Goal: Task Accomplishment & Management: Manage account settings

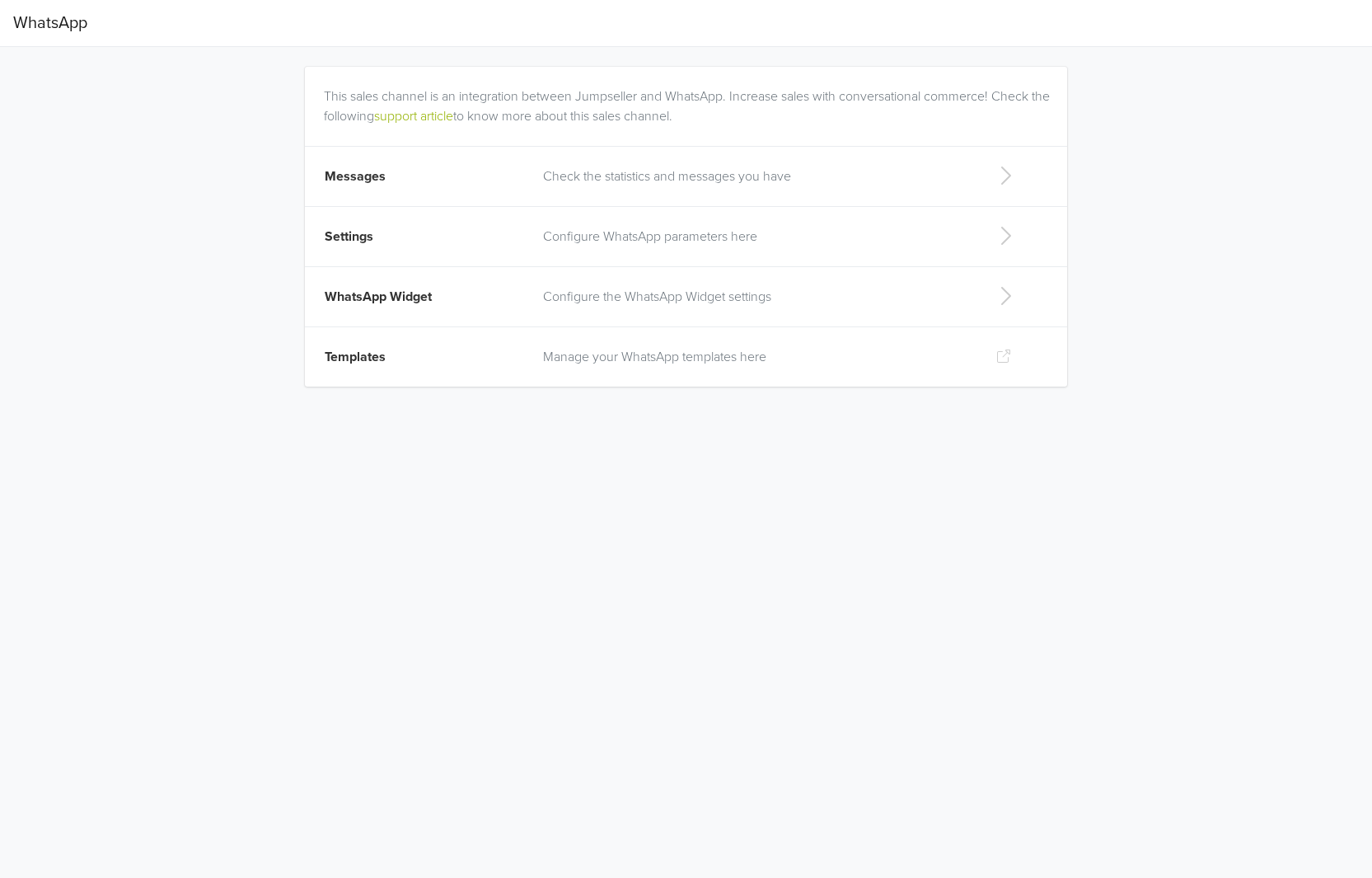
click at [668, 180] on p "Check the statistics and messages you have" at bounding box center [756, 176] width 427 height 20
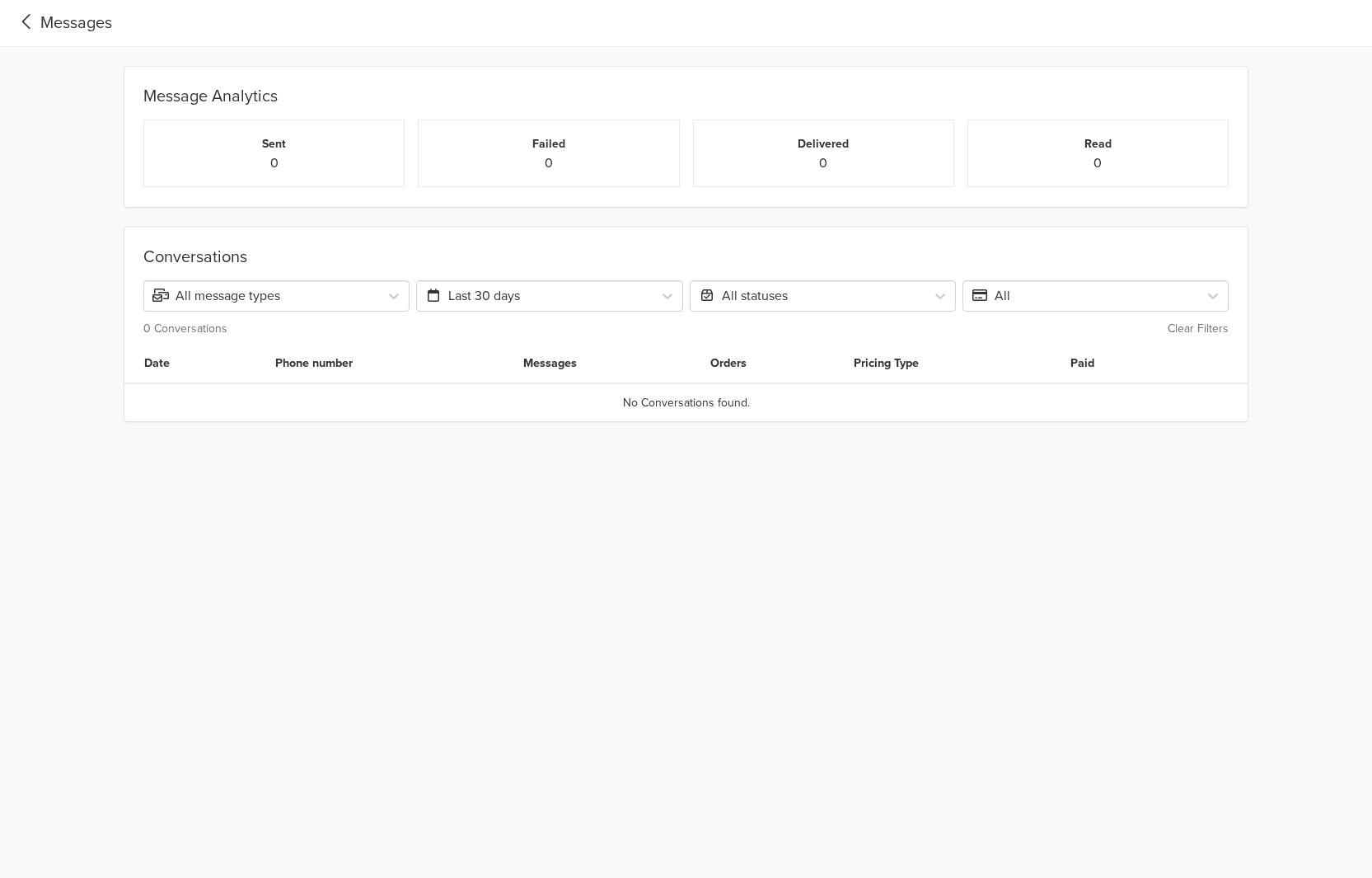
click at [44, 25] on div "Messages" at bounding box center [62, 23] width 99 height 25
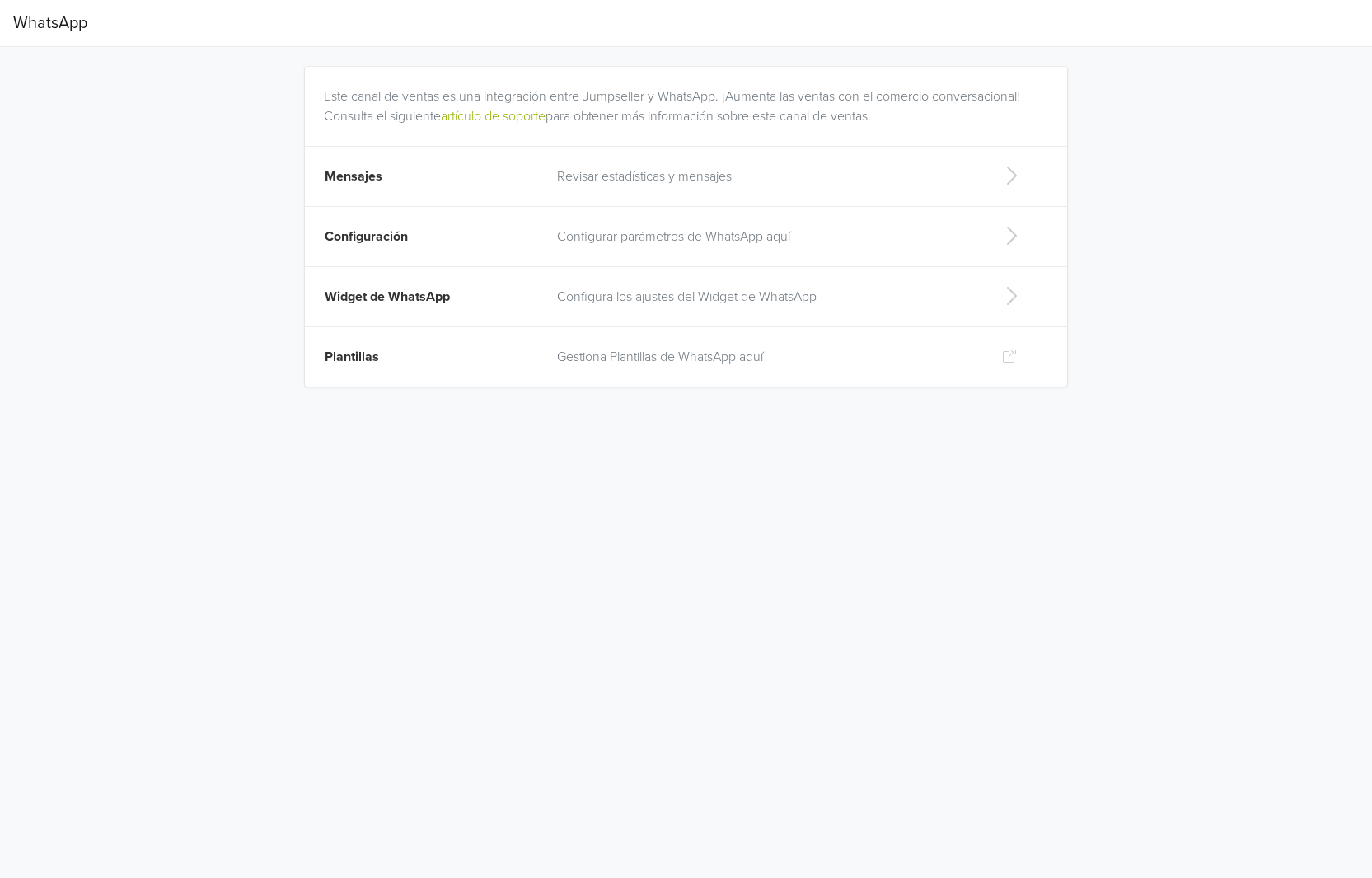
click at [639, 183] on p "Revisar estadísticas y mensajes" at bounding box center [766, 176] width 418 height 20
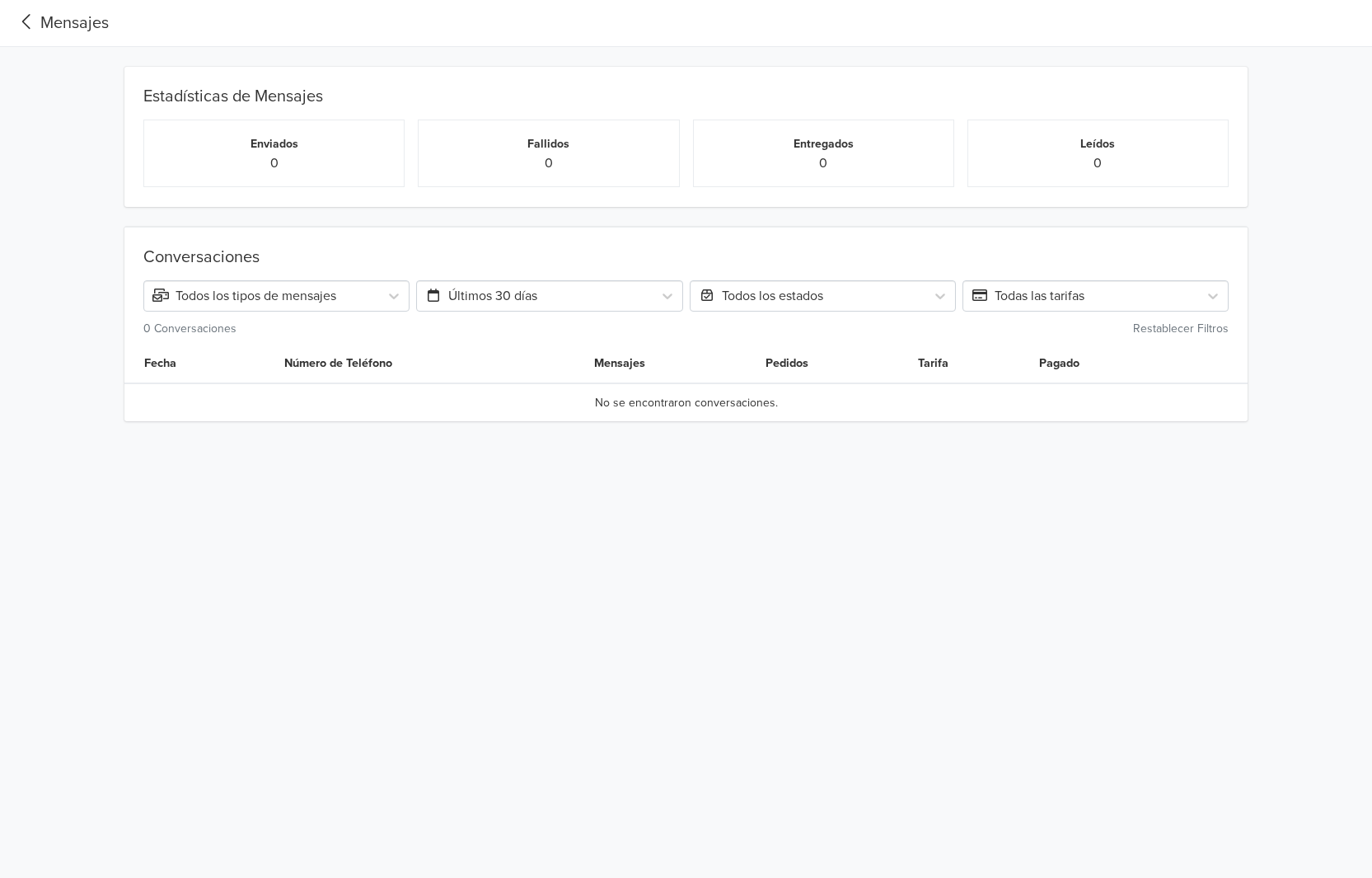
click at [340, 157] on p "0" at bounding box center [274, 163] width 233 height 20
click at [630, 163] on p "0" at bounding box center [548, 163] width 233 height 20
click at [807, 165] on p "0" at bounding box center [823, 163] width 233 height 20
click at [1064, 171] on p "0" at bounding box center [1098, 163] width 233 height 20
click at [61, 25] on div "Mensajes" at bounding box center [61, 23] width 96 height 25
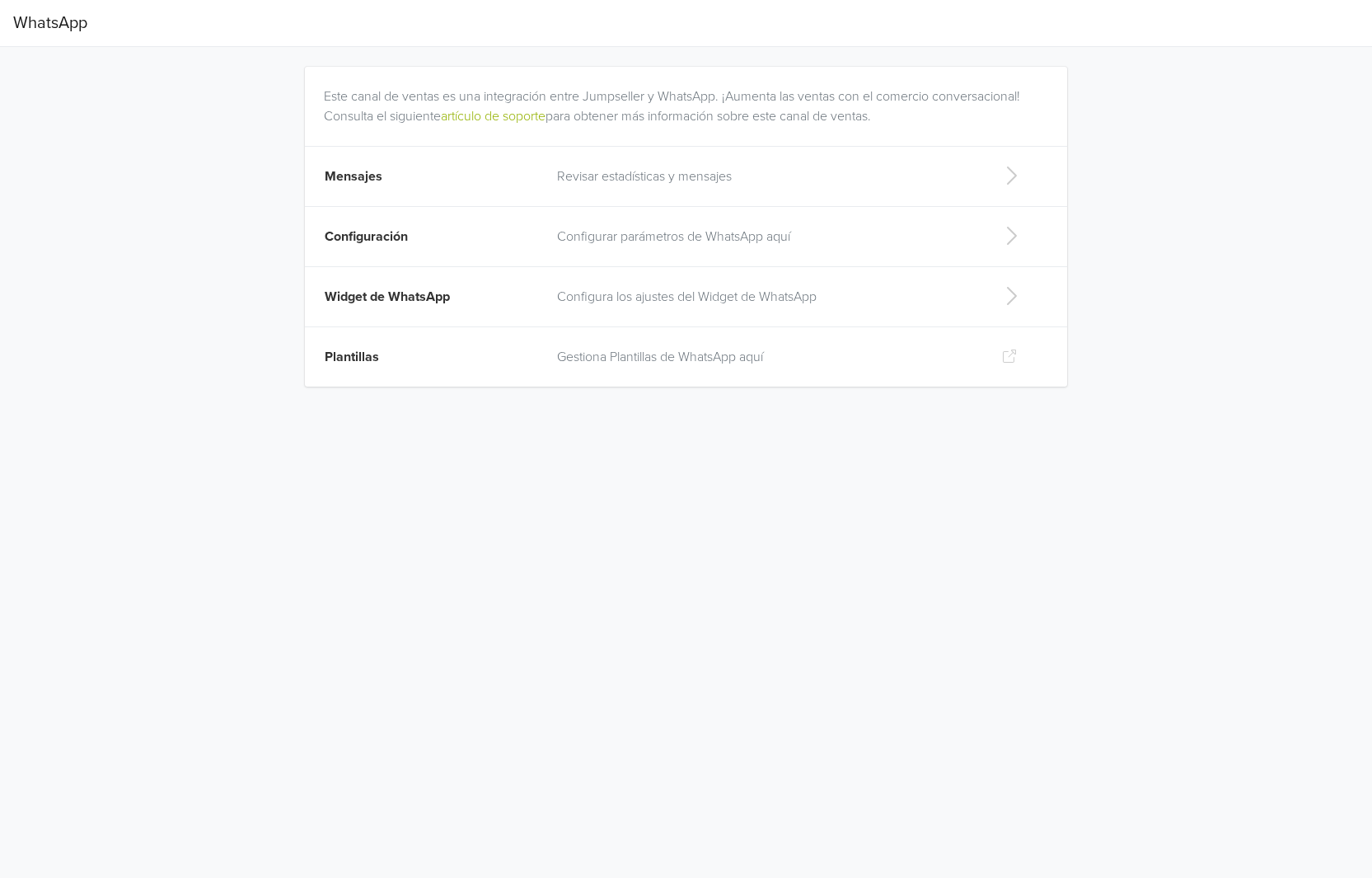
click at [671, 242] on p "Configurar parámetros de WhatsApp aquí" at bounding box center [766, 236] width 418 height 20
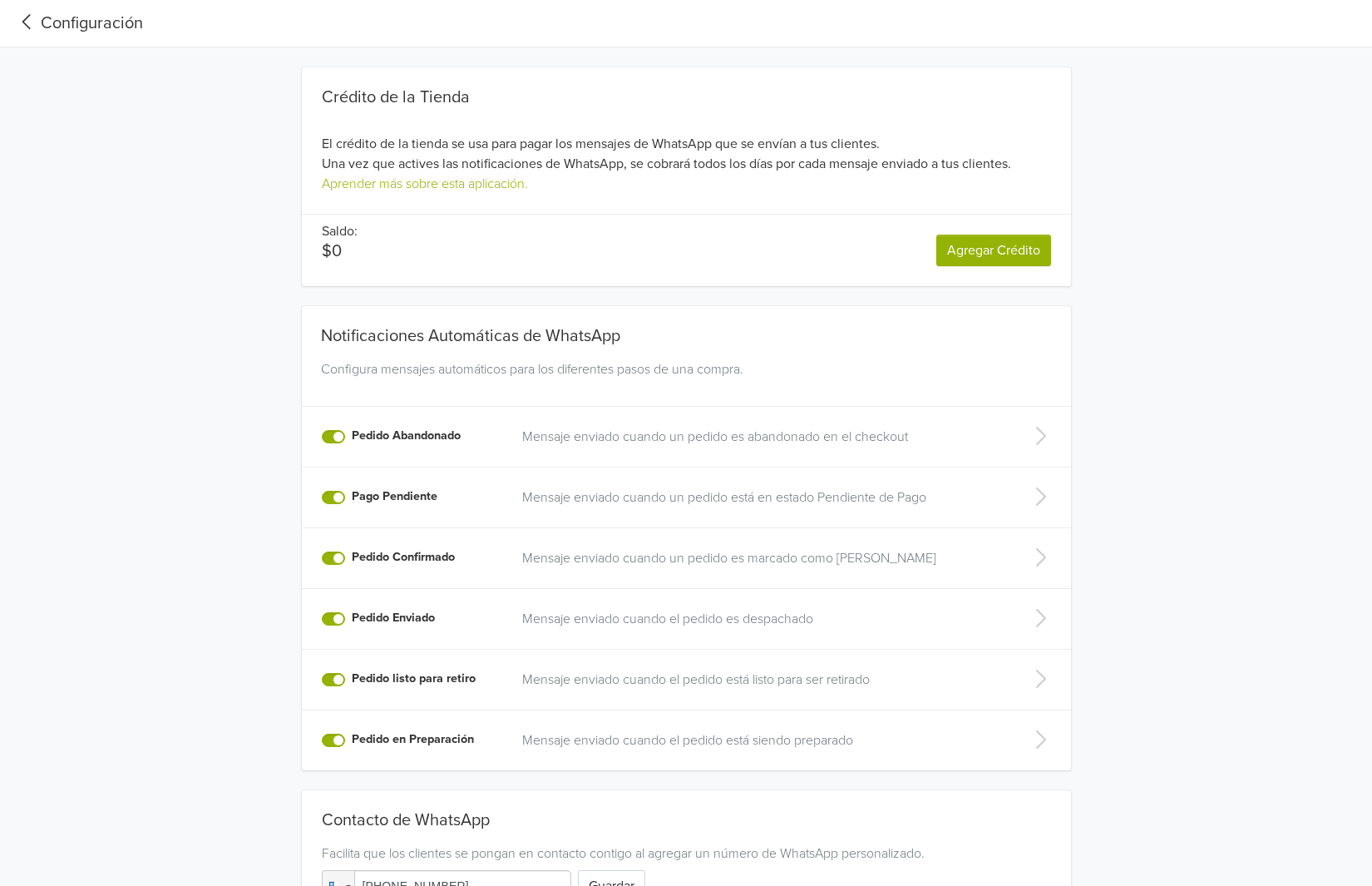
click at [999, 266] on link "Agregar Crédito" at bounding box center [994, 250] width 114 height 32
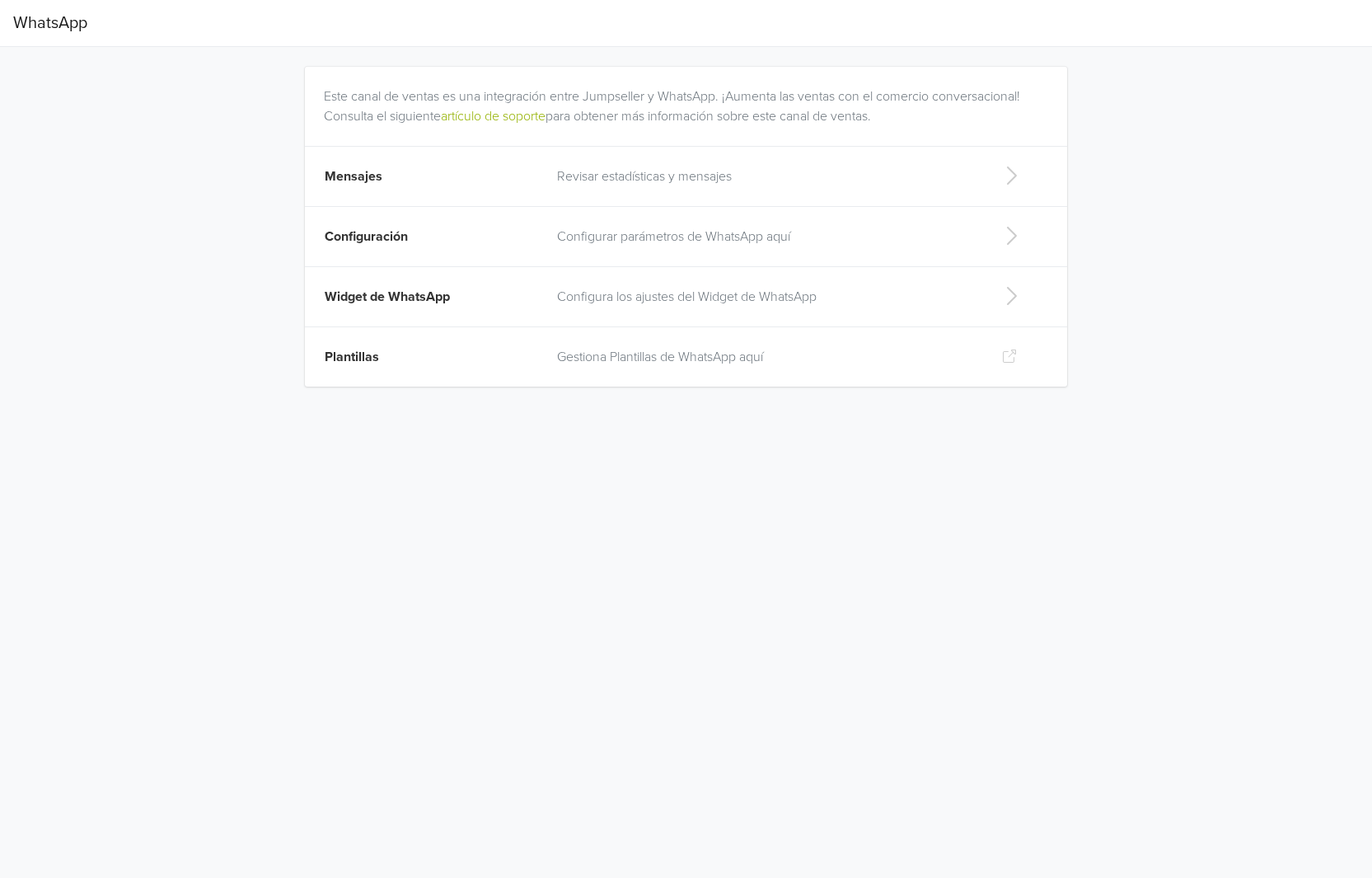
click at [360, 304] on span "Widget de WhatsApp" at bounding box center [387, 296] width 125 height 16
select select "rb"
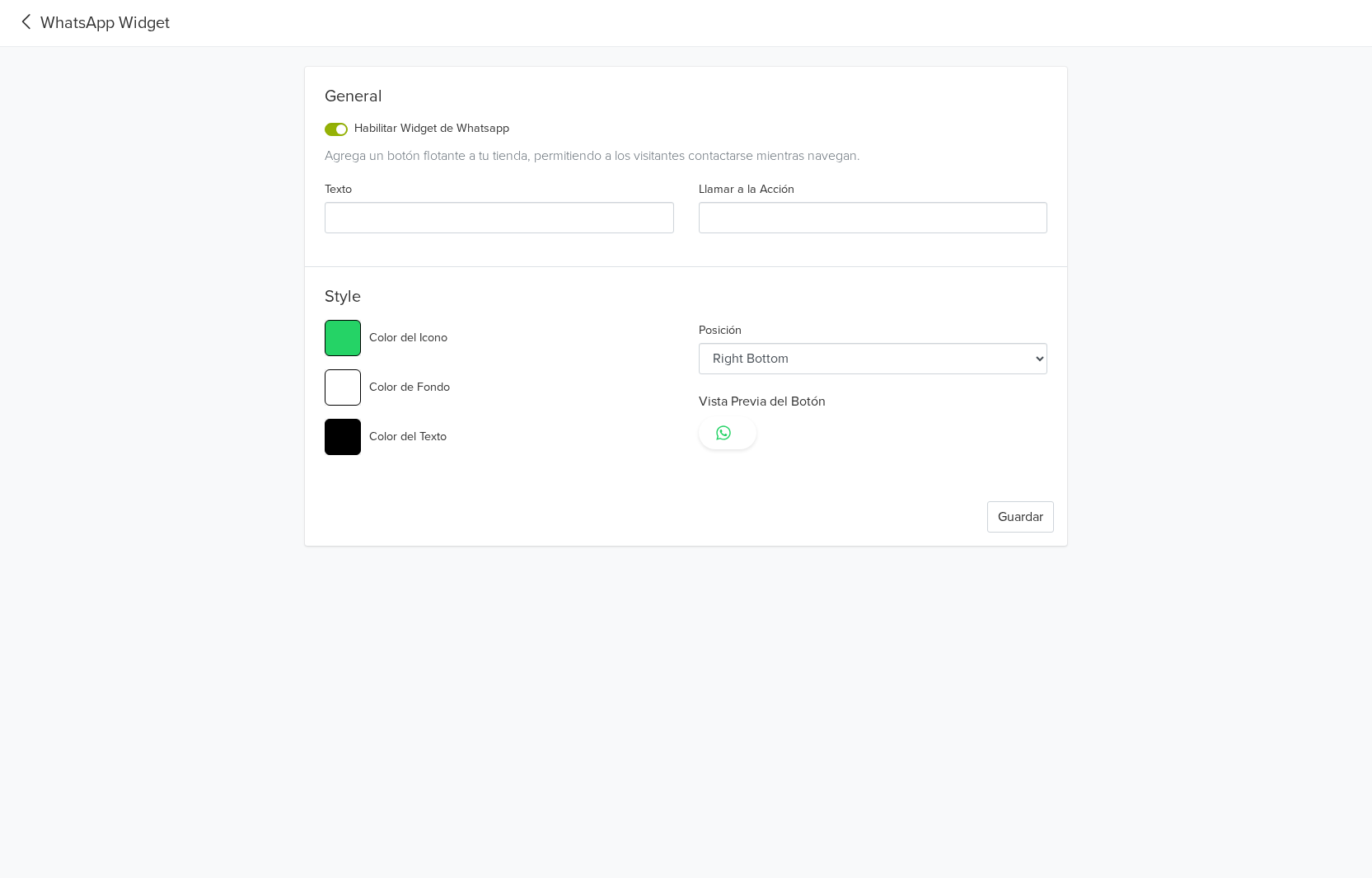
type input "¿Tienes dudas? Escríbenos por WhatsApp 🐾"
type input "Chatea con nosotros"
type input "#25d366"
type input "#003366"
click at [355, 125] on label "Habilitar Widget de Whatsapp" at bounding box center [431, 128] width 155 height 18
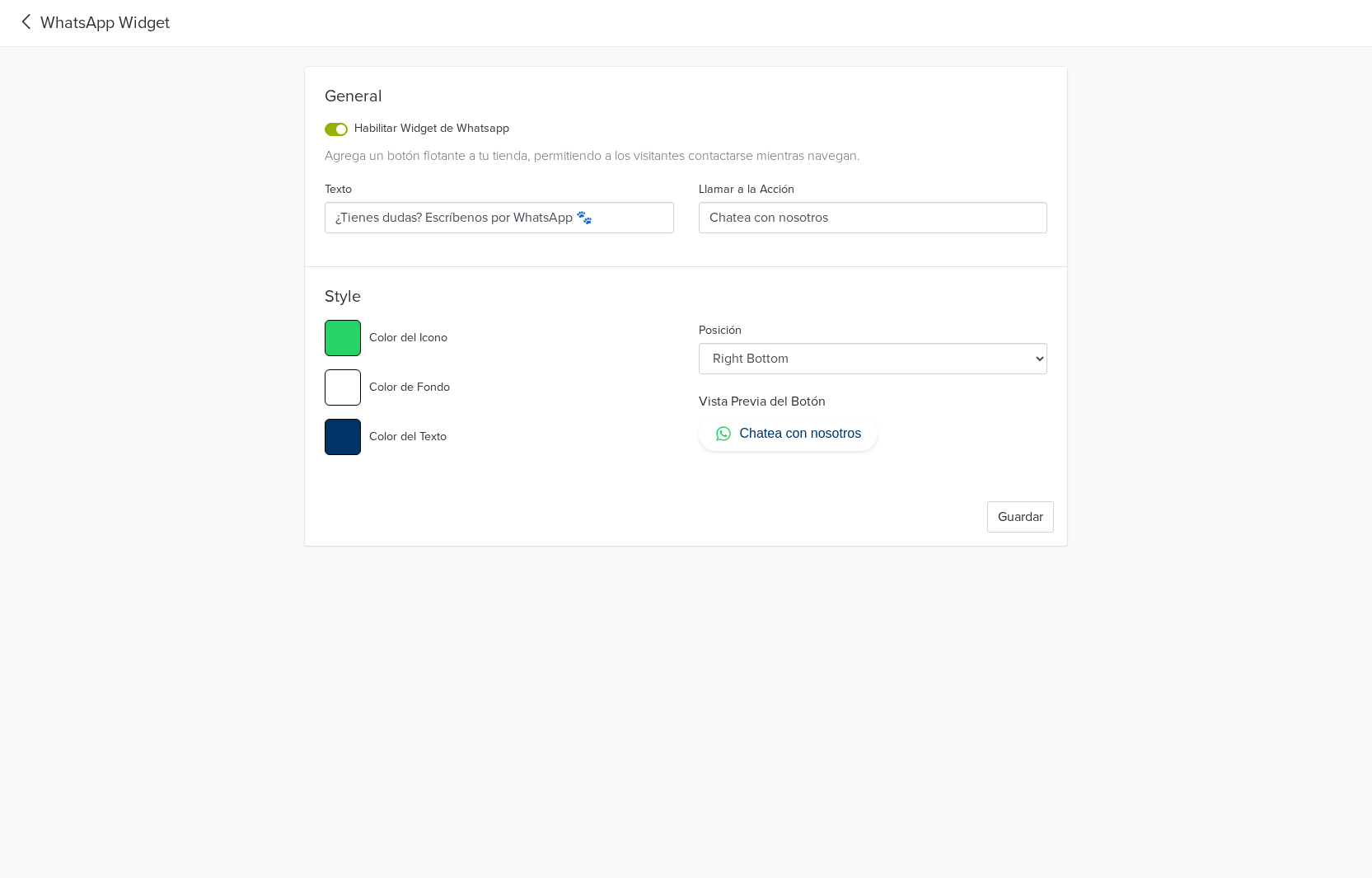
click at [0, 0] on input "Habilitar Widget de Whatsapp" at bounding box center [0, 0] width 0 height 0
click at [1028, 524] on button "Guardar" at bounding box center [1020, 517] width 66 height 32
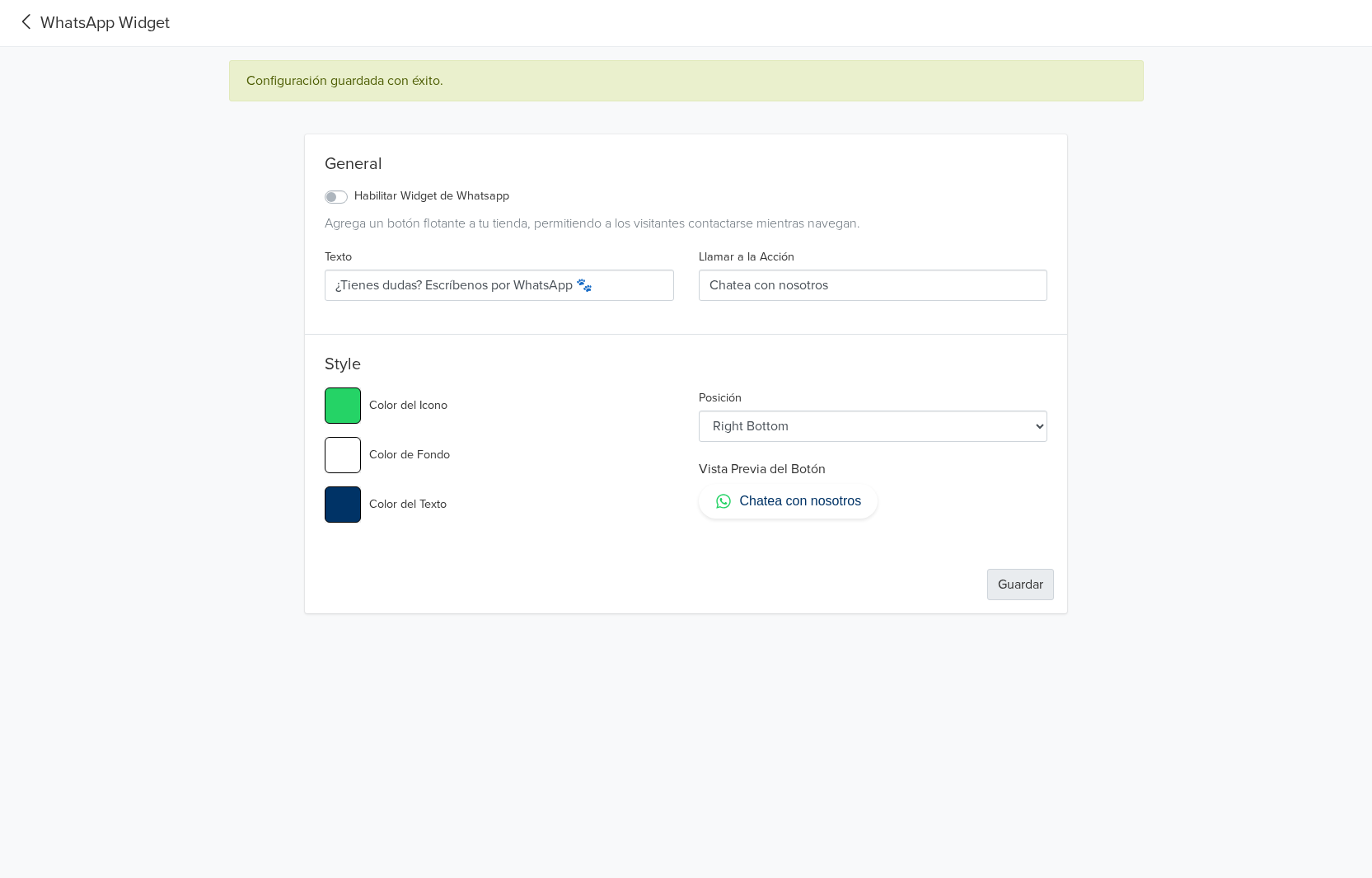
click at [1023, 582] on button "Guardar" at bounding box center [1020, 584] width 66 height 32
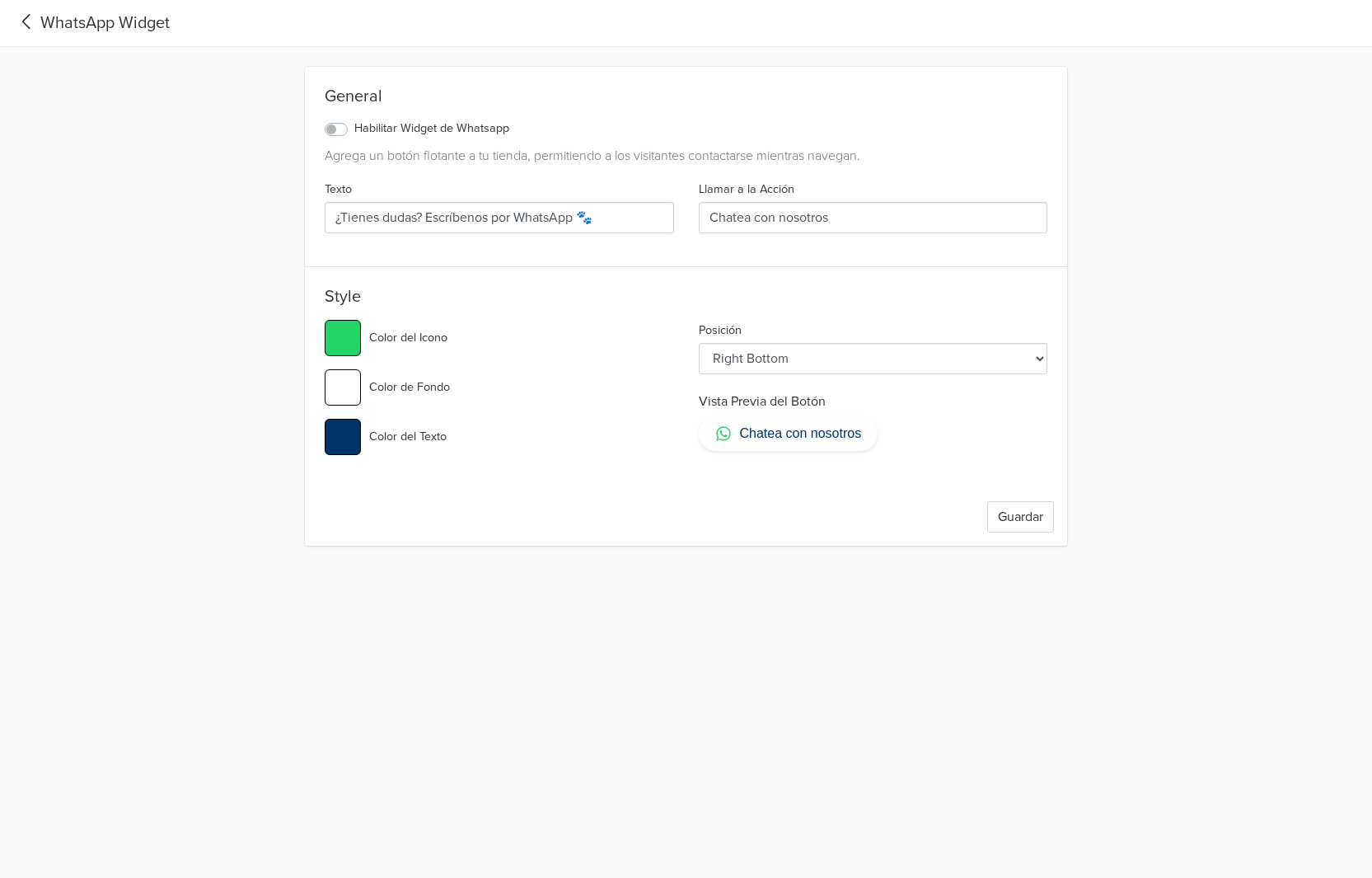
click at [355, 132] on label "Habilitar Widget de Whatsapp" at bounding box center [431, 128] width 155 height 18
click at [0, 0] on input "Habilitar Widget de Whatsapp" at bounding box center [0, 0] width 0 height 0
click at [355, 132] on label "Habilitar Widget de Whatsapp" at bounding box center [431, 128] width 155 height 18
click at [0, 0] on input "Habilitar Widget de Whatsapp" at bounding box center [0, 0] width 0 height 0
type input "#25d366"
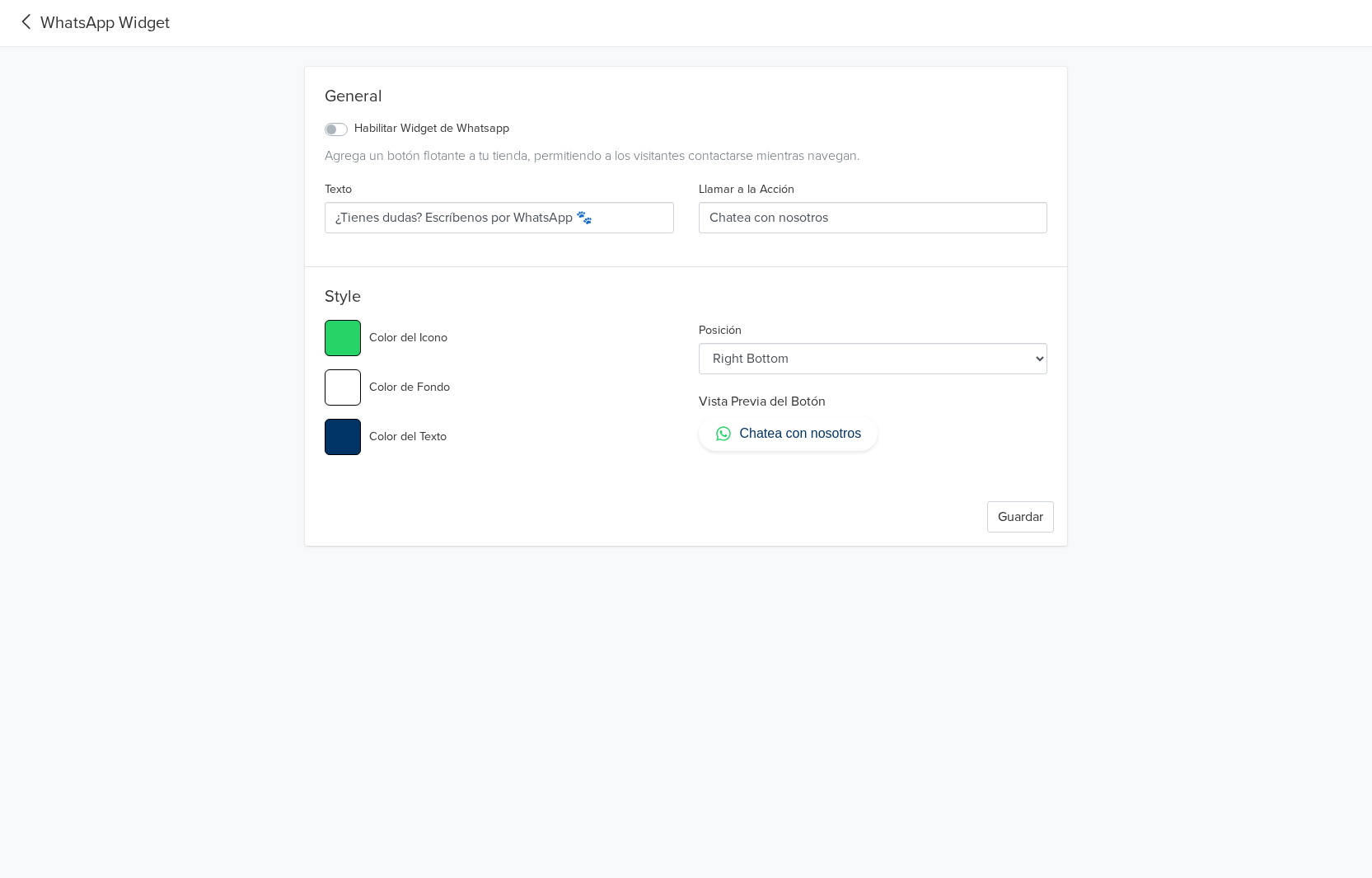
drag, startPoint x: 870, startPoint y: 226, endPoint x: 554, endPoint y: 213, distance: 316.3
click at [554, 213] on div "Texto ¿Tienes dudas? Escríbenos por WhatsApp 🐾 Llamar a la Acción Chatea con no…" at bounding box center [686, 212] width 747 height 67
type input "#25d366"
click at [804, 362] on select "Left Top Left Center Left Bottom Right Top Right Center Right Bottom" at bounding box center [873, 358] width 350 height 32
drag, startPoint x: 496, startPoint y: 347, endPoint x: 478, endPoint y: 286, distance: 63.6
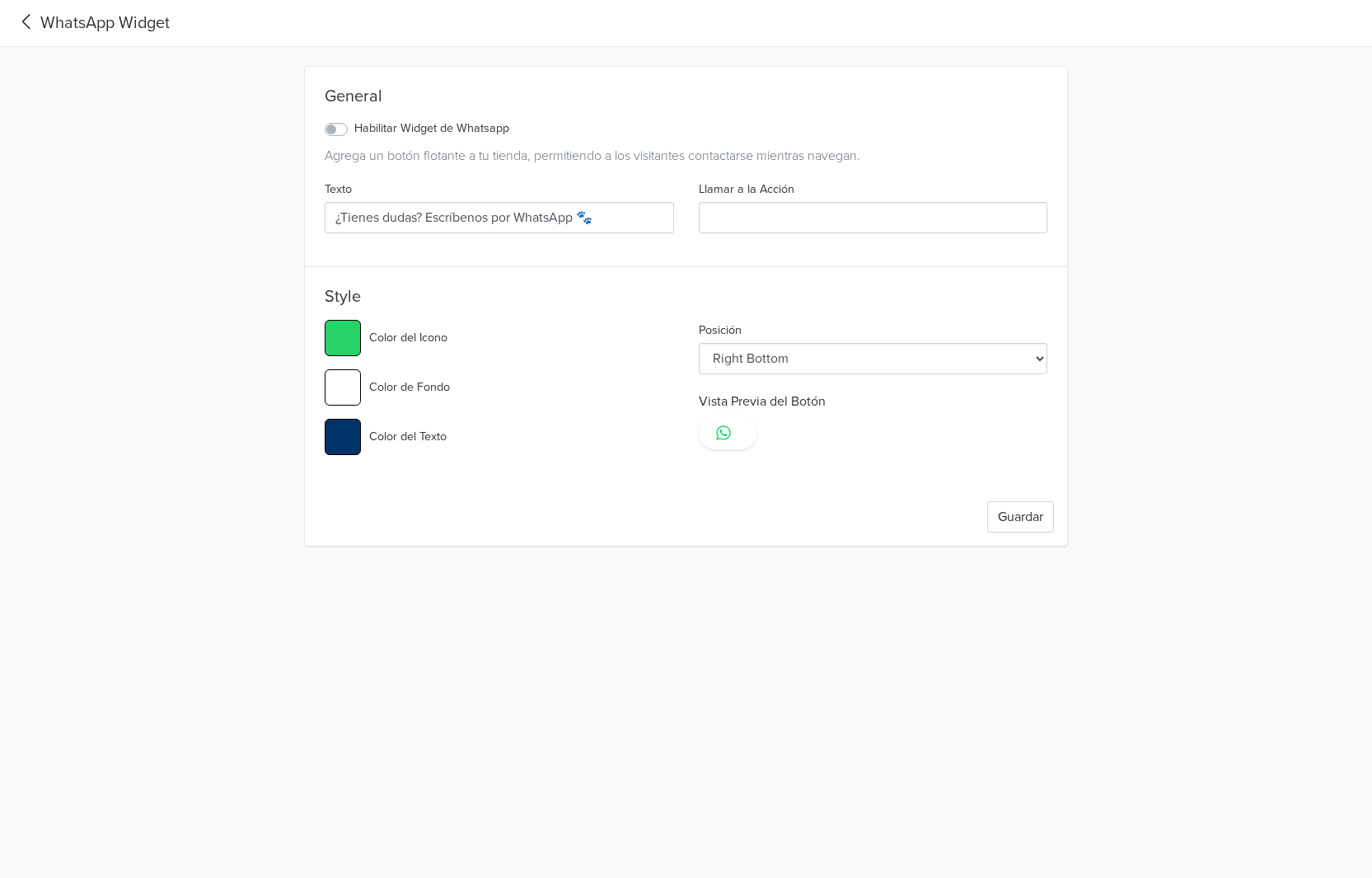
click at [496, 347] on div "#25d366 Color del Icono" at bounding box center [500, 338] width 350 height 37
click at [1017, 520] on button "Guardar" at bounding box center [1020, 517] width 66 height 32
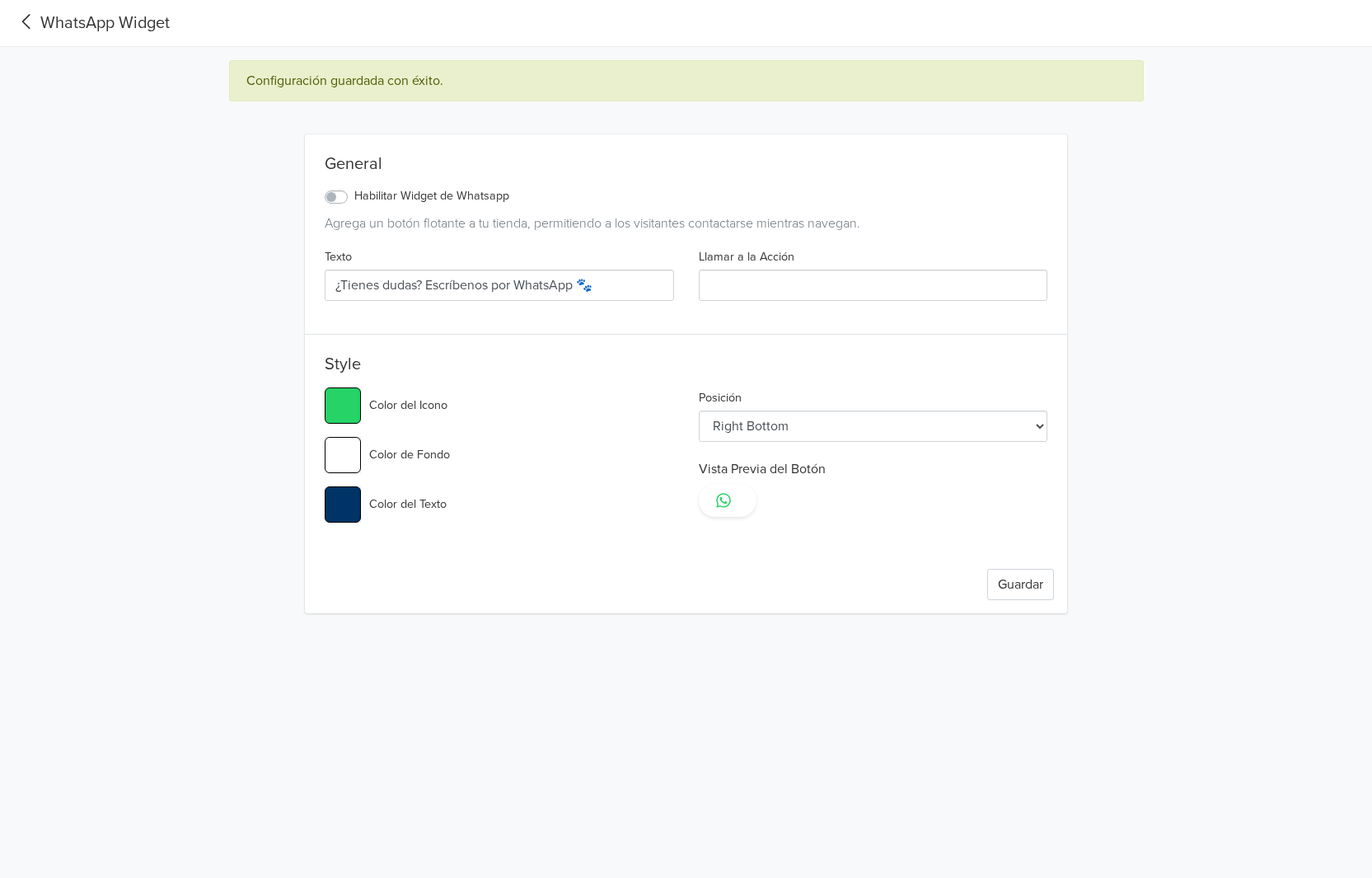
type input "#25d366"
